Goal: Task Accomplishment & Management: Manage account settings

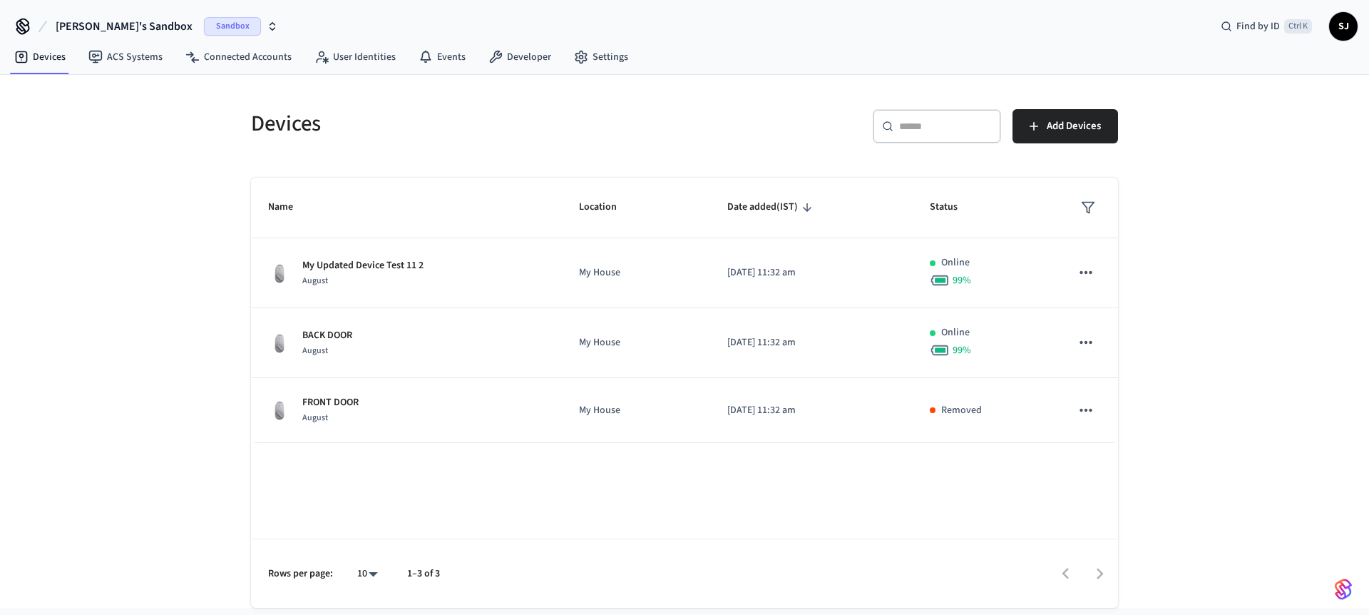
click at [96, 23] on span "Shubham's Sandbox" at bounding box center [124, 26] width 137 height 17
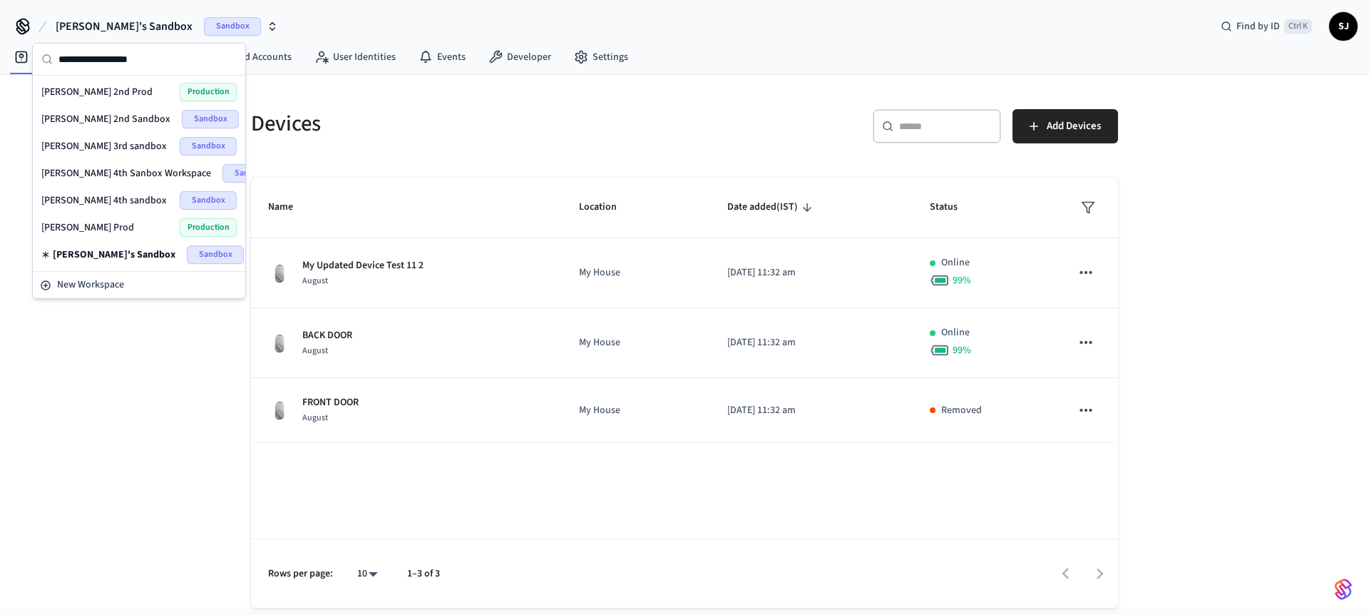
click at [84, 205] on span "[PERSON_NAME] 4th sandbox" at bounding box center [103, 200] width 125 height 14
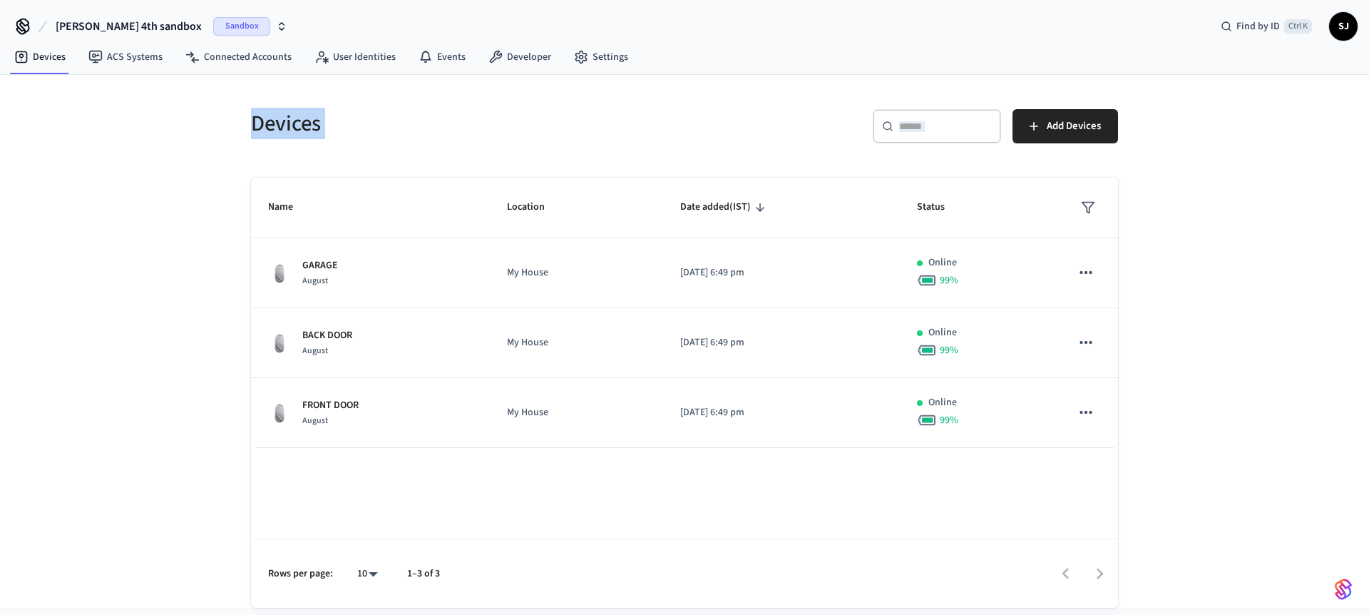
drag, startPoint x: 718, startPoint y: 153, endPoint x: 612, endPoint y: 91, distance: 122.8
click at [612, 91] on div "Devices ​ ​ Add Devices Name Location Date added (IST) Status GARAGE August My …" at bounding box center [684, 341] width 913 height 533
click at [122, 25] on span "[PERSON_NAME] 4th sandbox" at bounding box center [129, 26] width 146 height 17
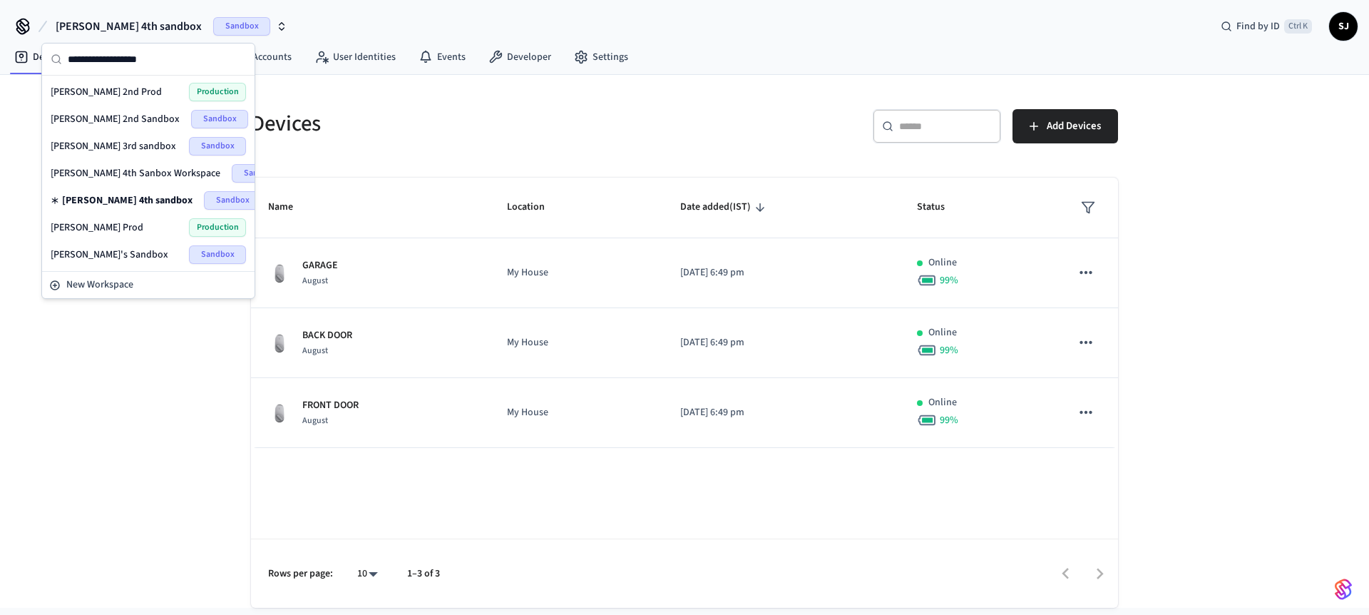
click at [133, 178] on span "Shubham 4th Sanbox Workspace" at bounding box center [136, 173] width 170 height 14
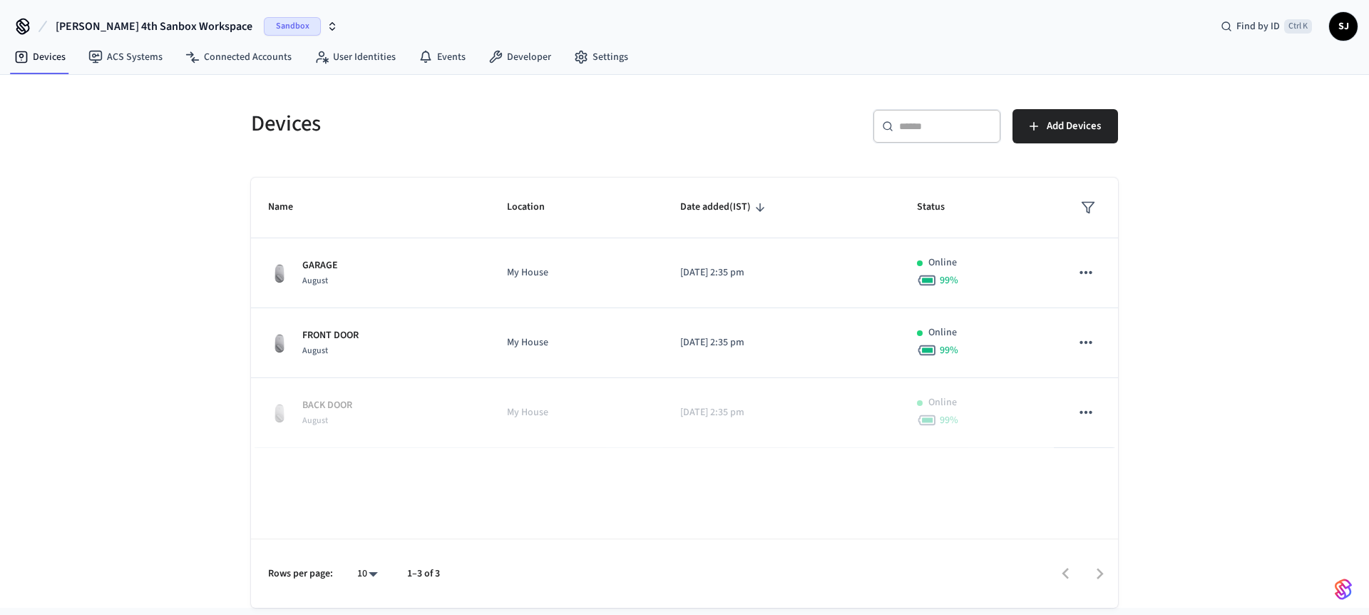
click at [174, 17] on button "Shubham 4th Sanbox Workspace Sandbox" at bounding box center [196, 26] width 291 height 30
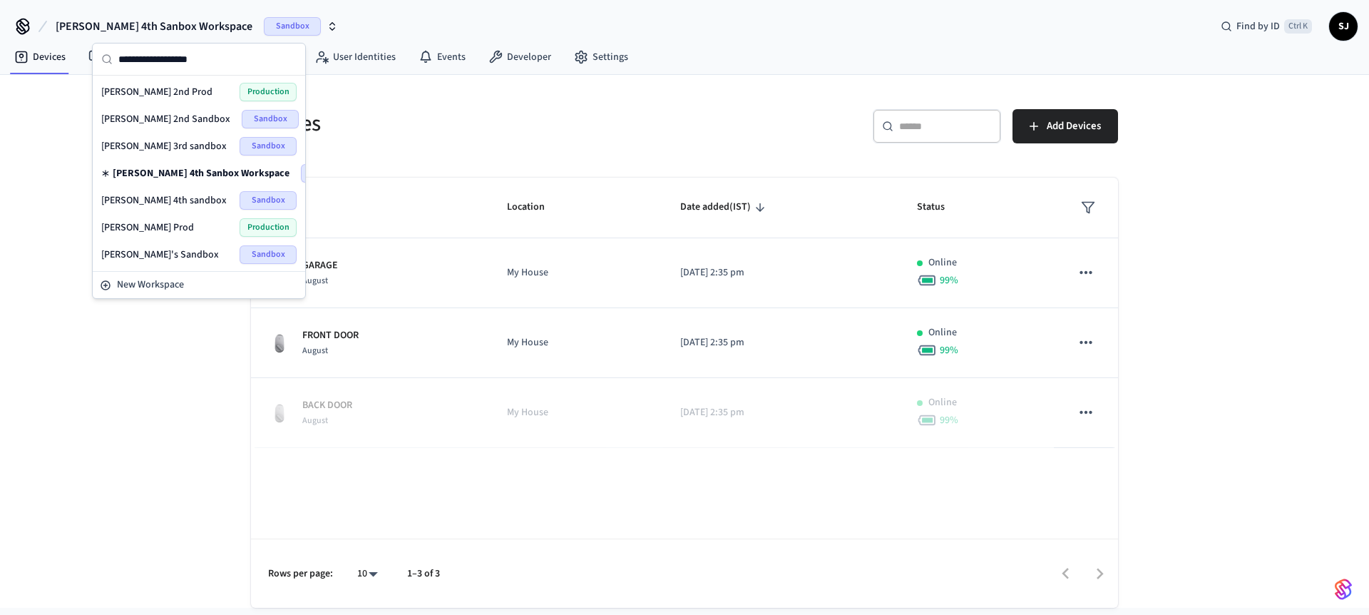
click at [158, 195] on span "[PERSON_NAME] 4th sandbox" at bounding box center [163, 200] width 125 height 14
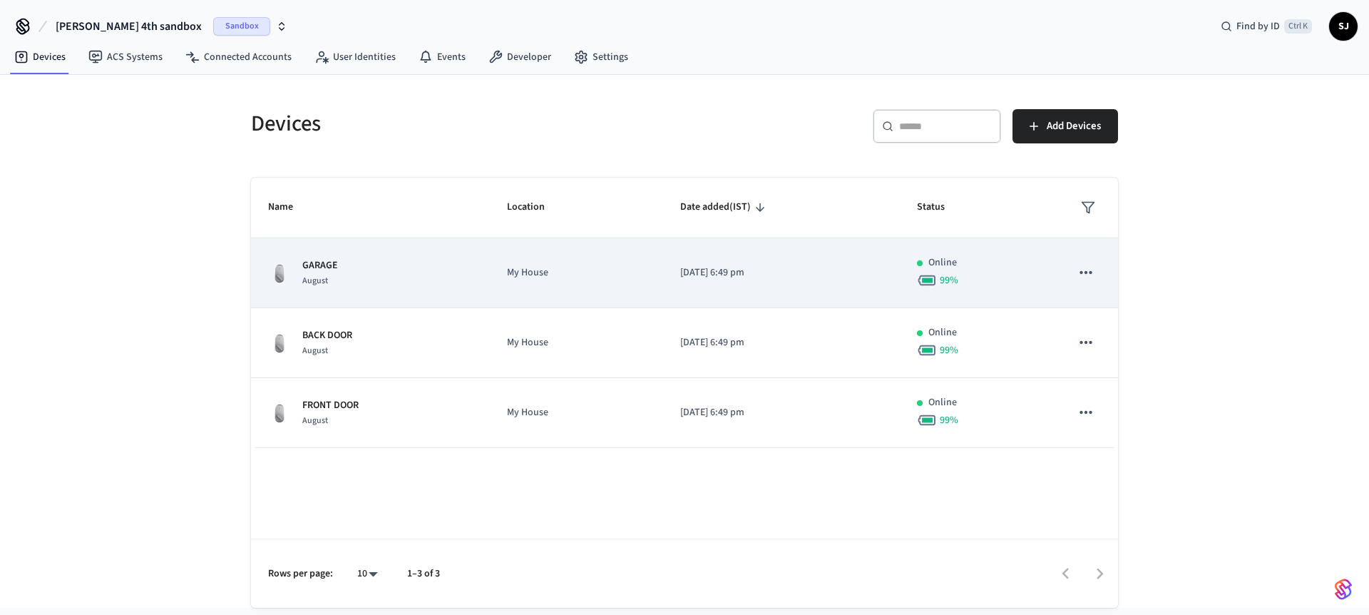
click at [1088, 270] on icon "sticky table" at bounding box center [1086, 272] width 19 height 19
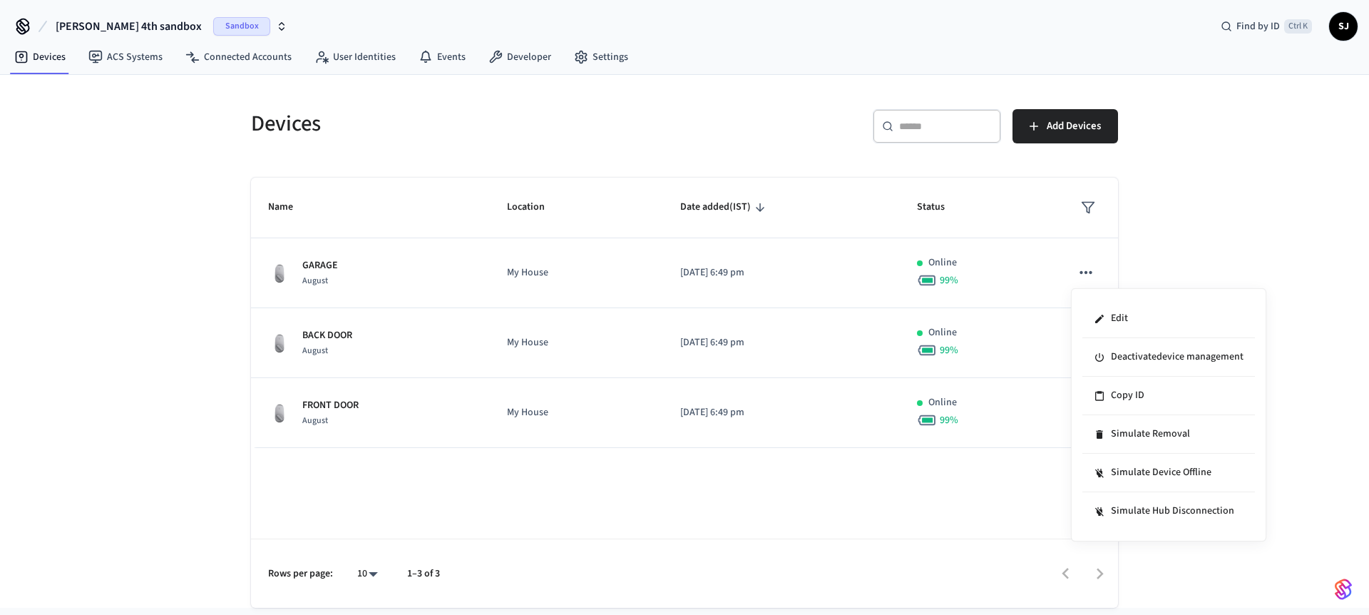
click at [765, 272] on div at bounding box center [684, 307] width 1369 height 615
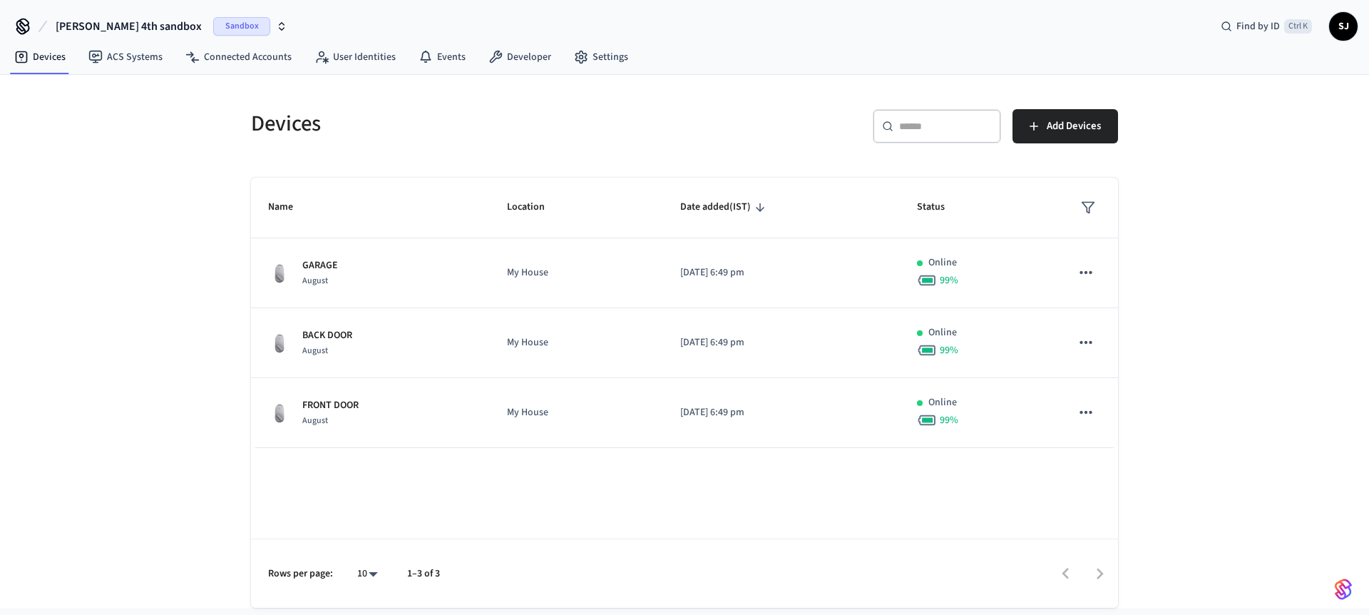
click at [765, 272] on div at bounding box center [684, 307] width 1369 height 615
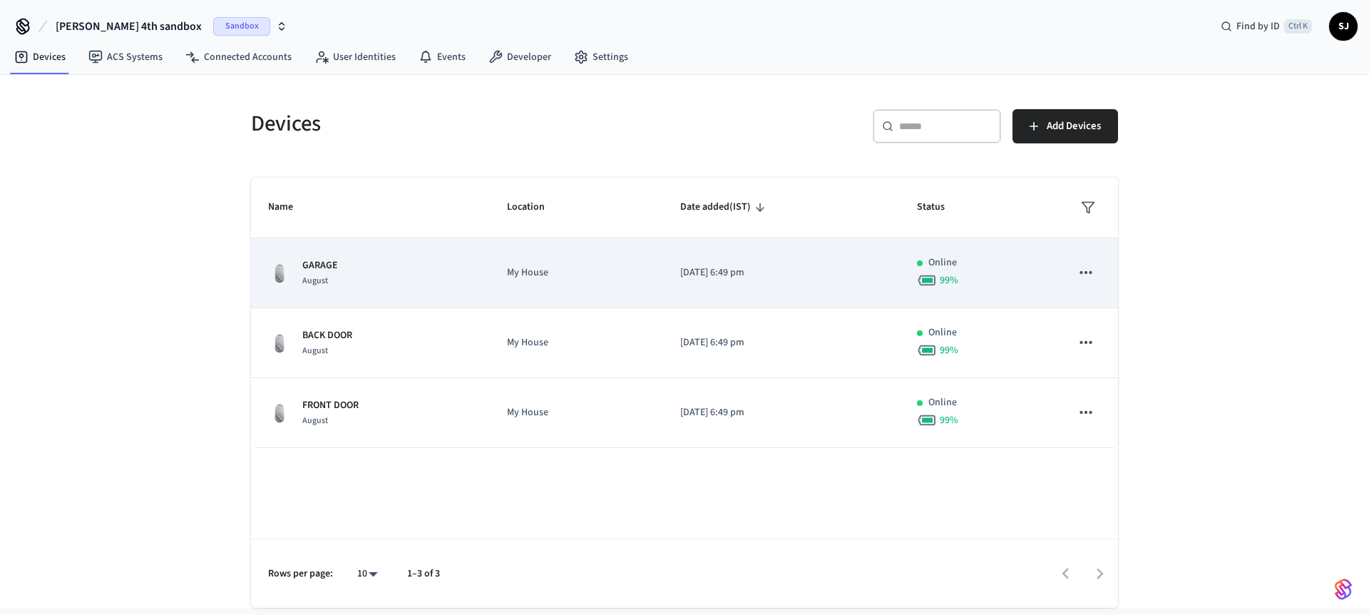
click at [461, 279] on div "GARAGE August" at bounding box center [370, 273] width 205 height 30
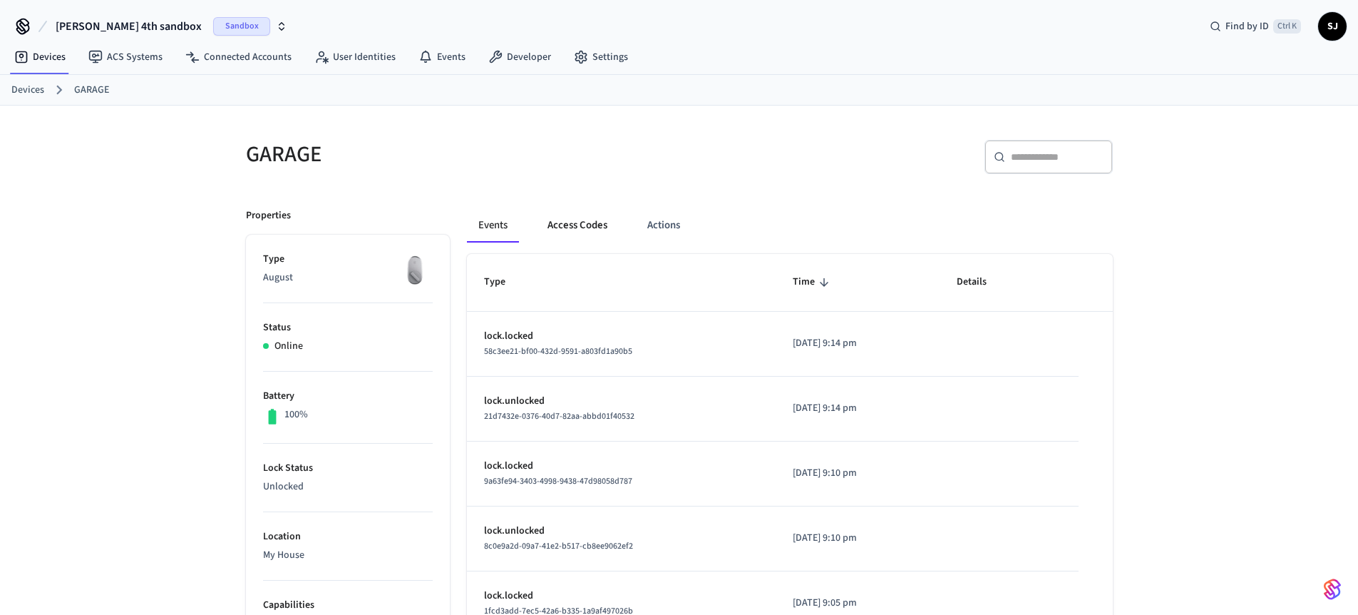
click at [543, 219] on button "Access Codes" at bounding box center [577, 225] width 83 height 34
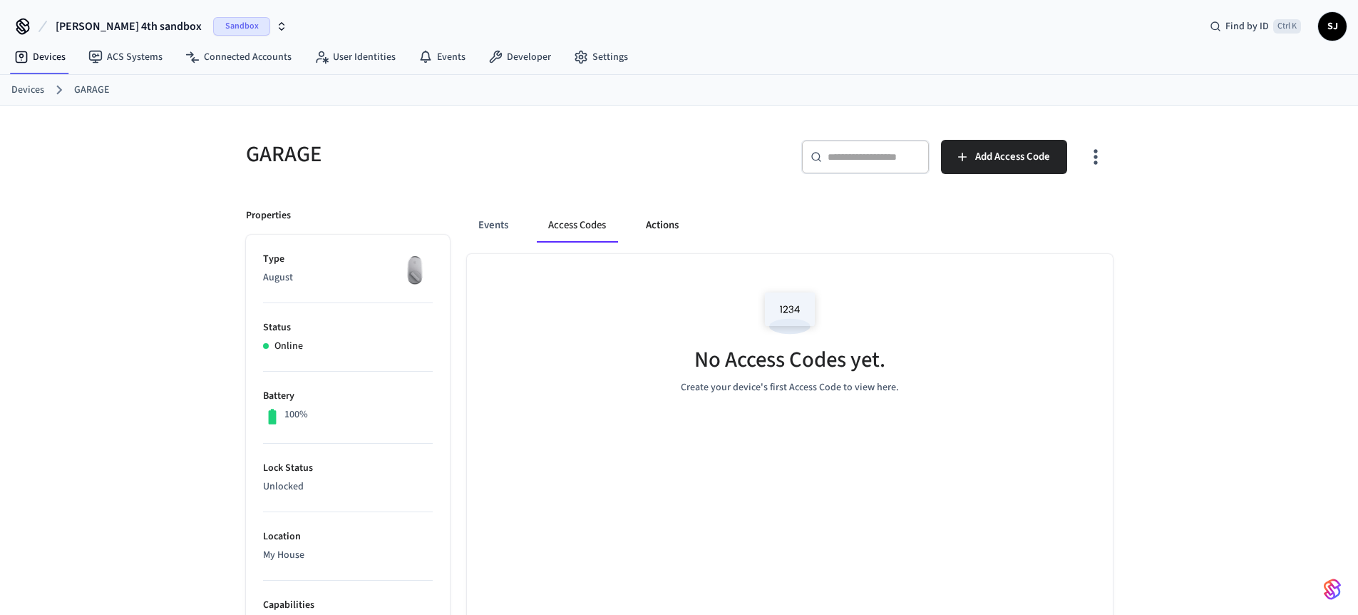
click at [648, 220] on button "Actions" at bounding box center [663, 225] width 56 height 34
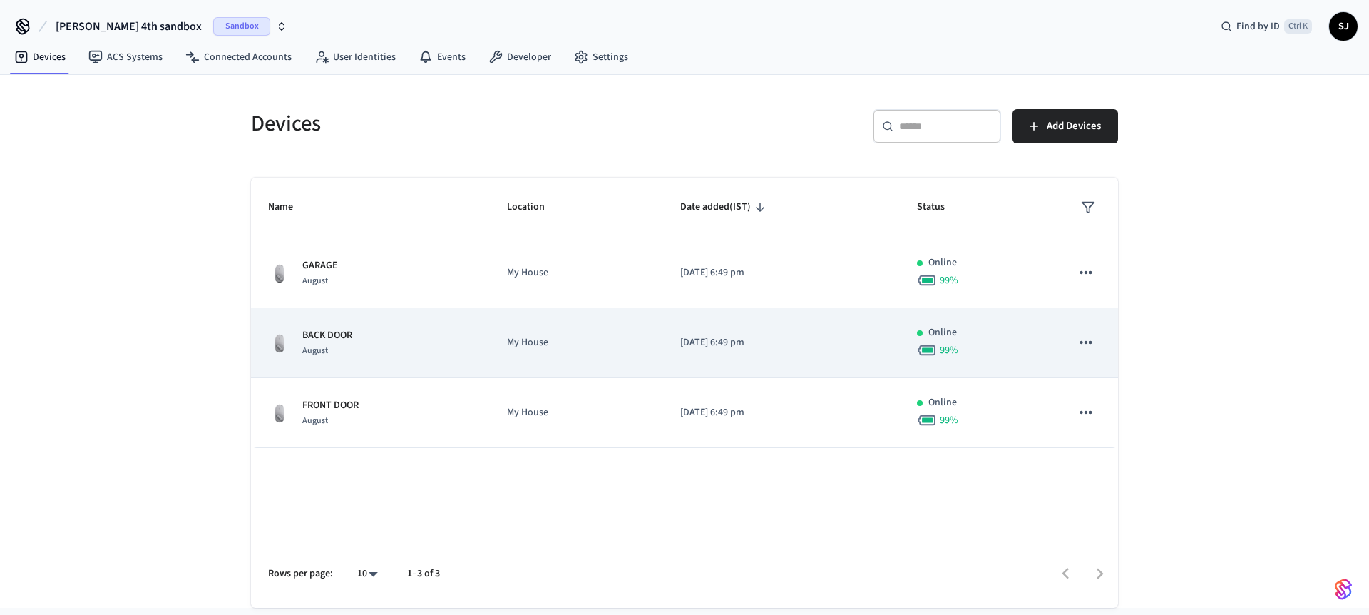
click at [403, 357] on div "BACK DOOR August" at bounding box center [370, 343] width 205 height 30
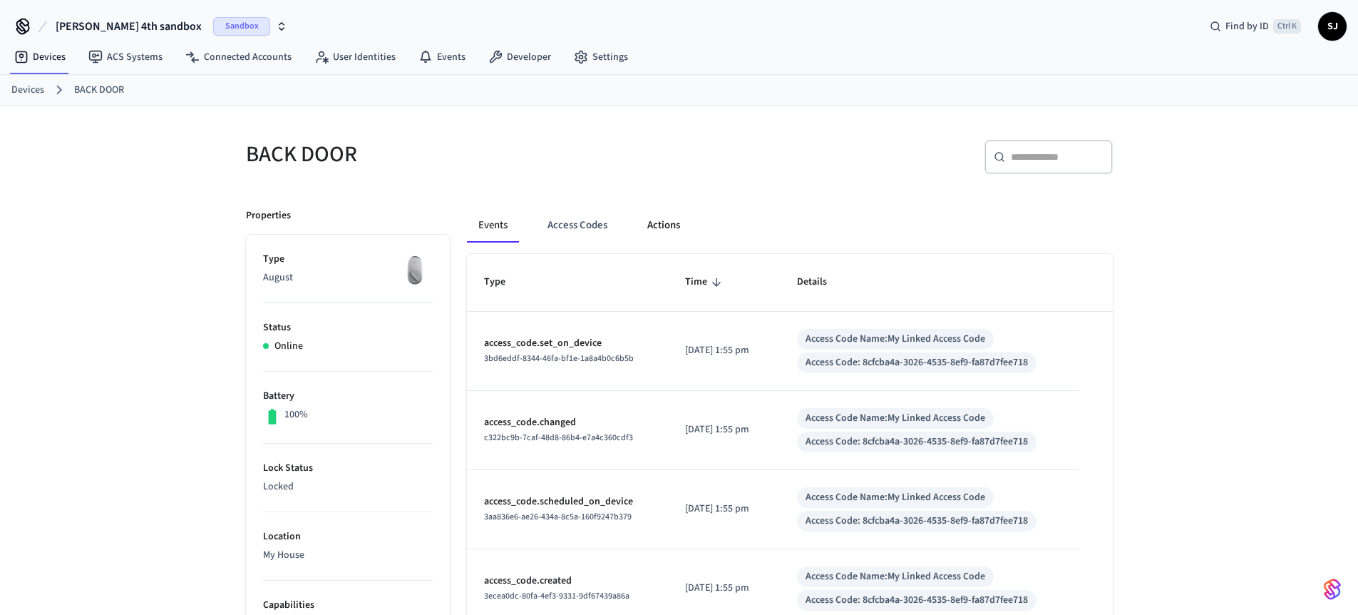
click at [666, 218] on button "Actions" at bounding box center [664, 225] width 56 height 34
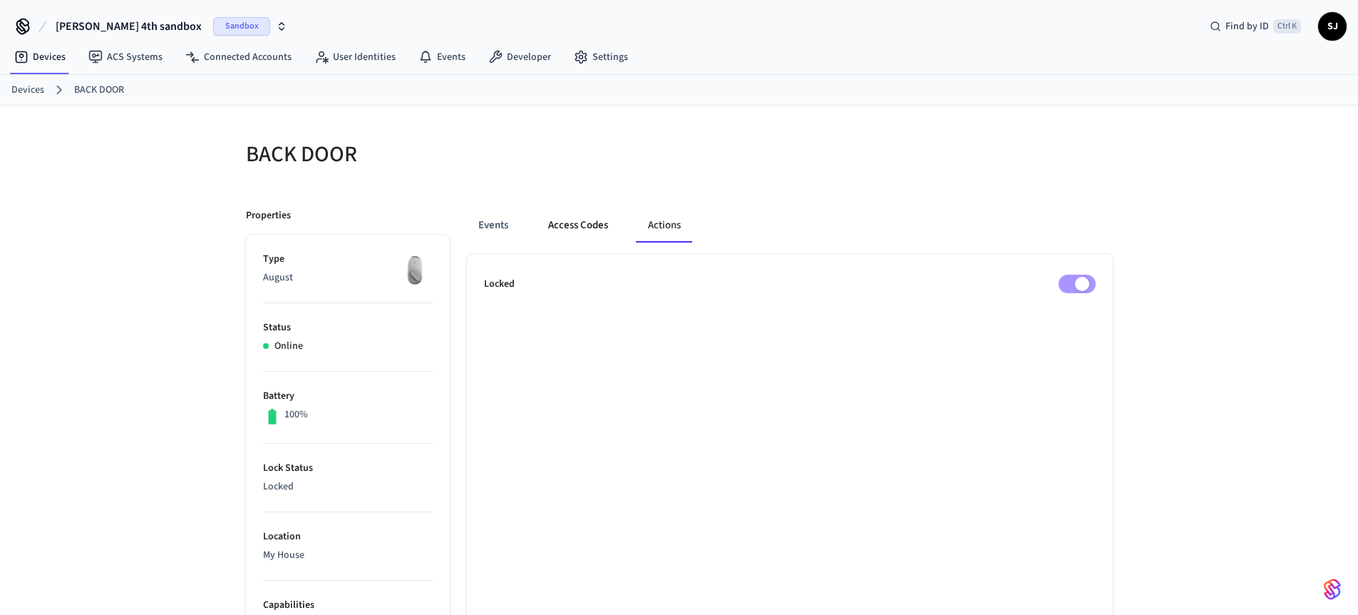
click at [604, 222] on button "Access Codes" at bounding box center [578, 225] width 83 height 34
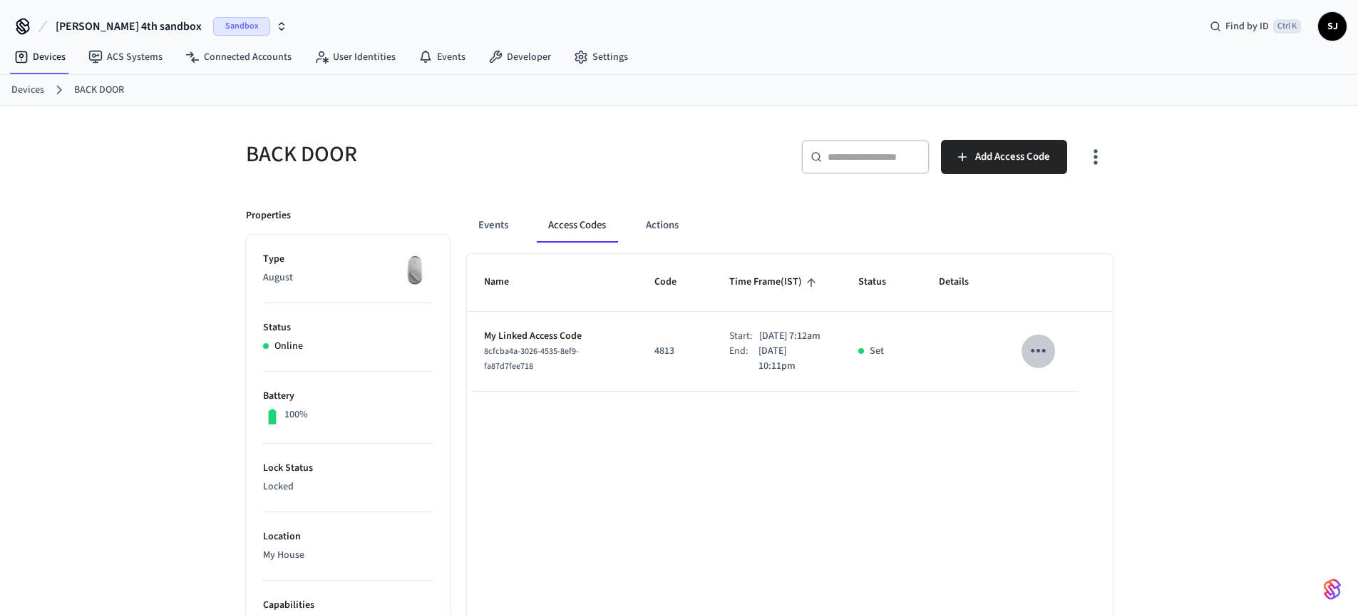
click at [1033, 352] on icon "sticky table" at bounding box center [1038, 350] width 22 height 22
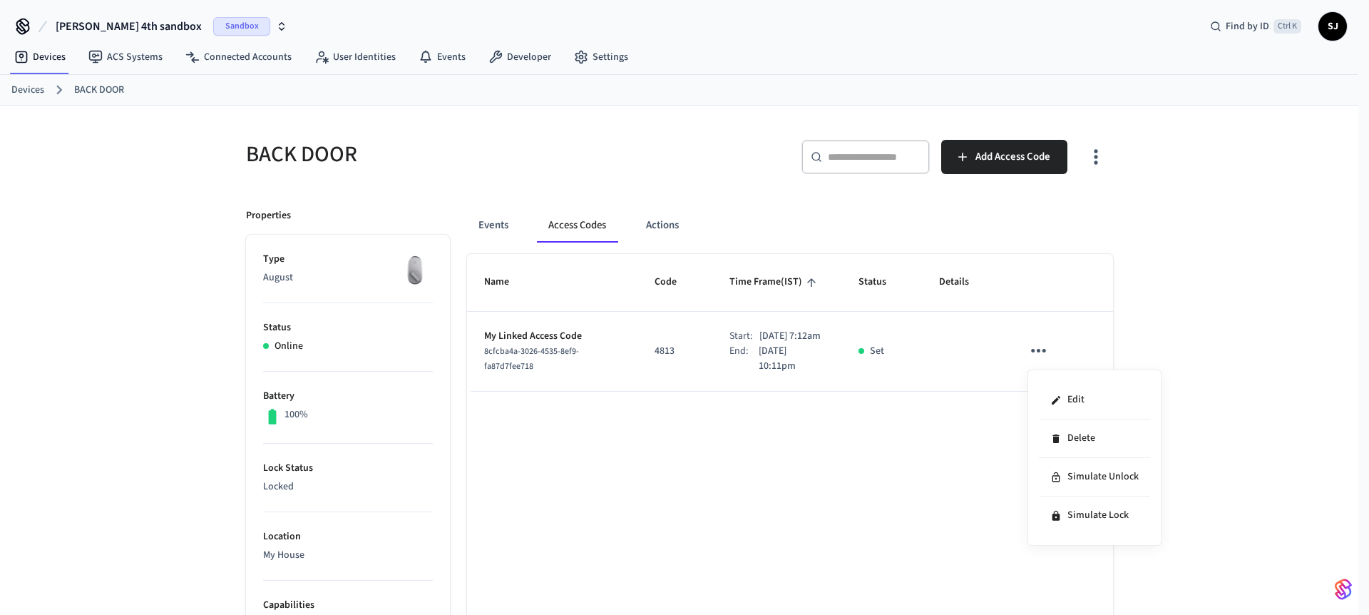
click at [893, 537] on div at bounding box center [684, 307] width 1369 height 615
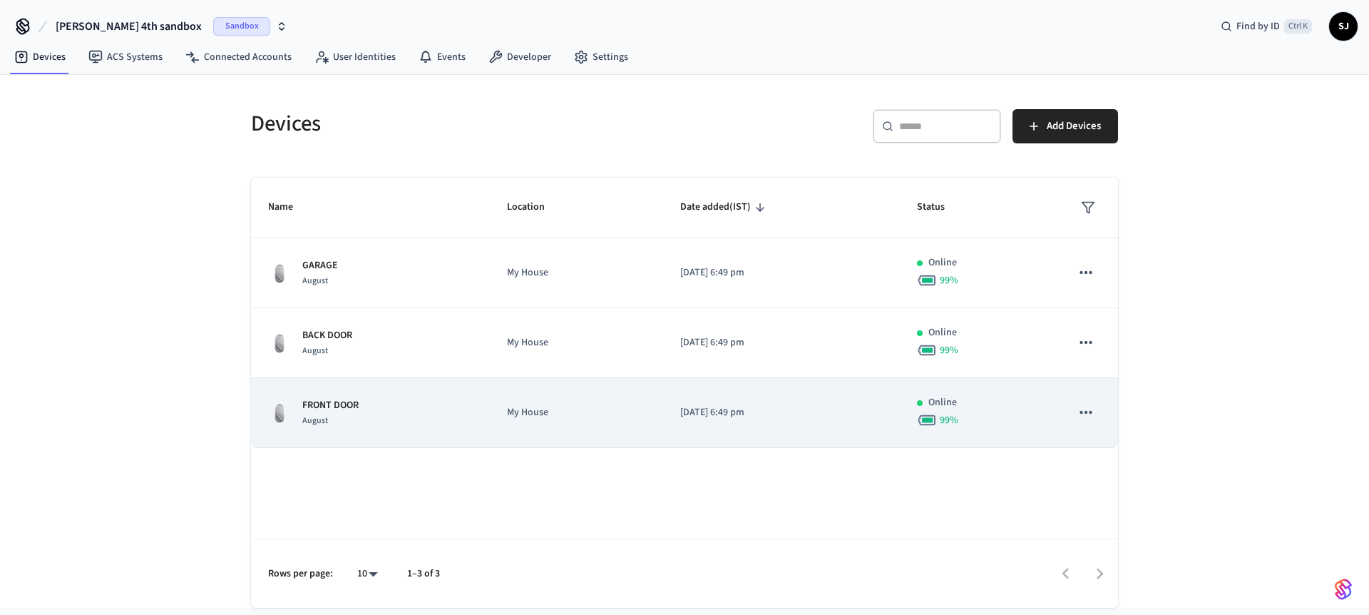
click at [337, 411] on p "FRONT DOOR" at bounding box center [330, 405] width 56 height 15
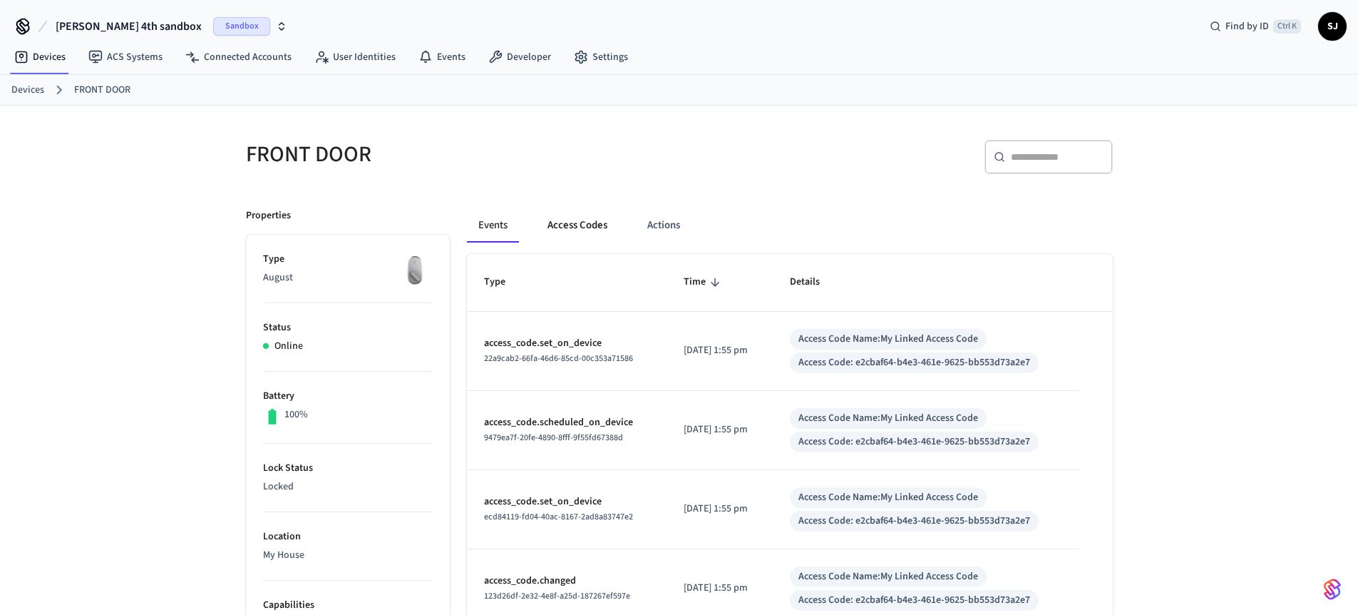
click at [591, 239] on button "Access Codes" at bounding box center [577, 225] width 83 height 34
